Goal: Task Accomplishment & Management: Complete application form

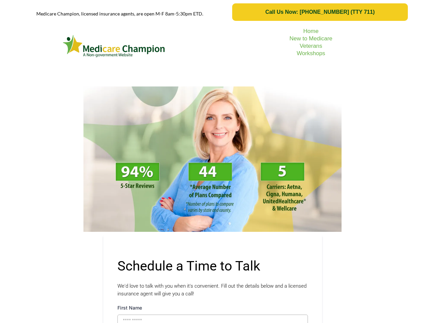
click at [320, 12] on span "Call Us Now: [PHONE_NUMBER] (TTY 711)" at bounding box center [319, 12] width 109 height 6
click at [114, 46] on img at bounding box center [114, 46] width 103 height 26
click at [212, 159] on img at bounding box center [212, 158] width 258 height 145
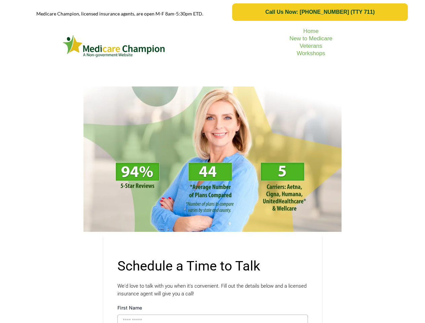
click at [213, 266] on p "Schedule a Time to Talk" at bounding box center [212, 266] width 190 height 20
click at [213, 290] on p "We'd love to talk with you when it's convenient. Fill out the details below and…" at bounding box center [212, 289] width 190 height 15
click at [213, 313] on div "First Name" at bounding box center [212, 315] width 191 height 24
